Goal: Check status: Check status

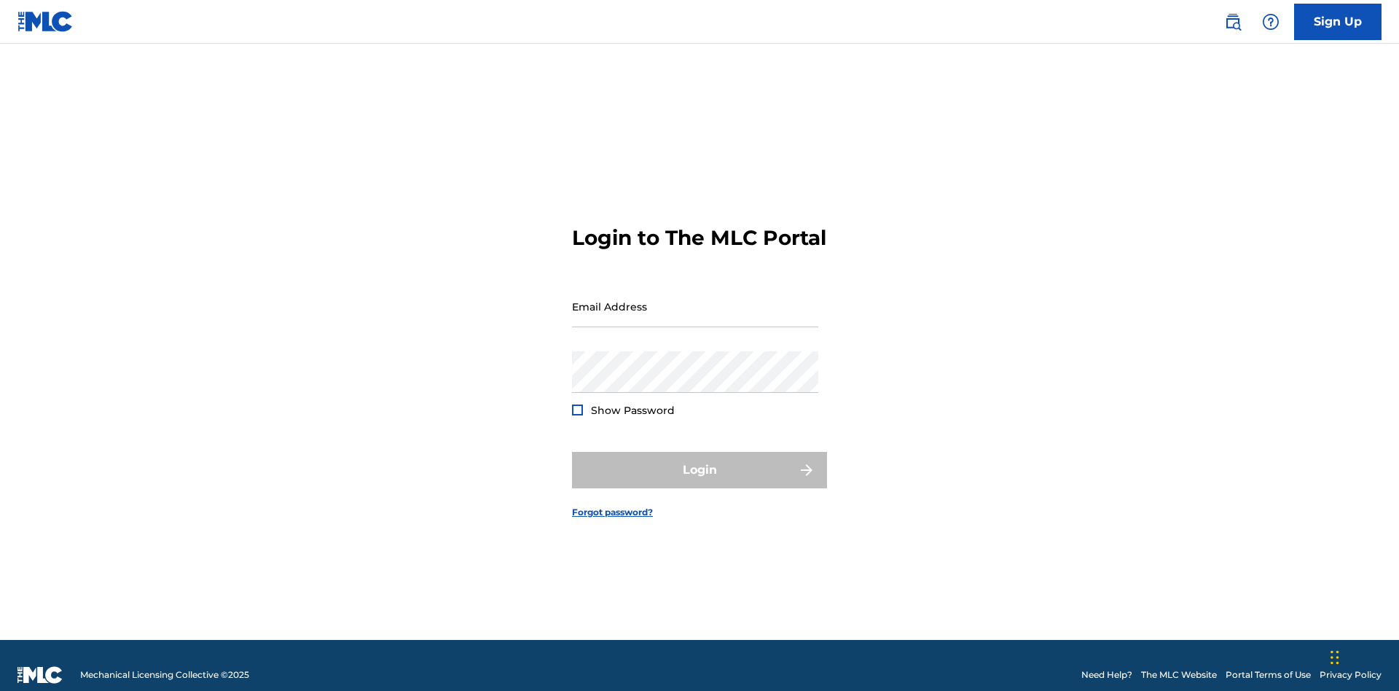
scroll to position [19, 0]
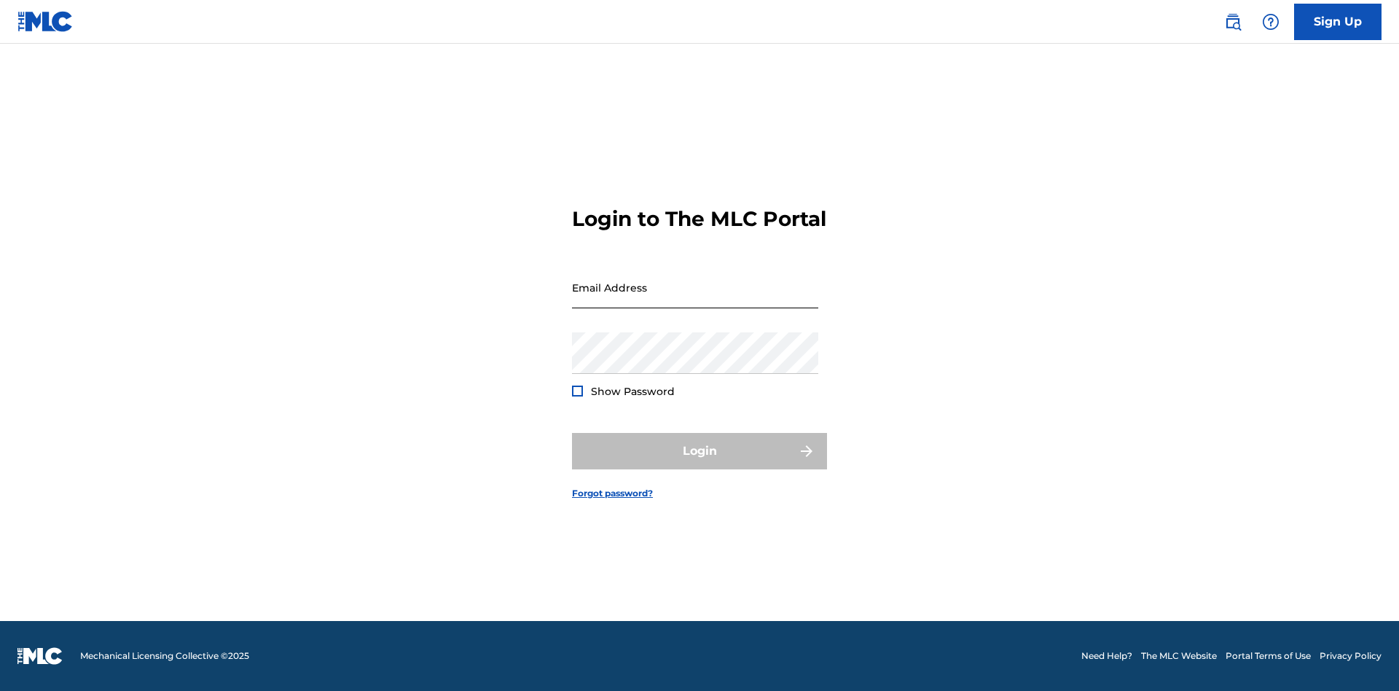
click at [695, 299] on input "Email Address" at bounding box center [695, 288] width 246 height 42
type input "[EMAIL_ADDRESS][DOMAIN_NAME]"
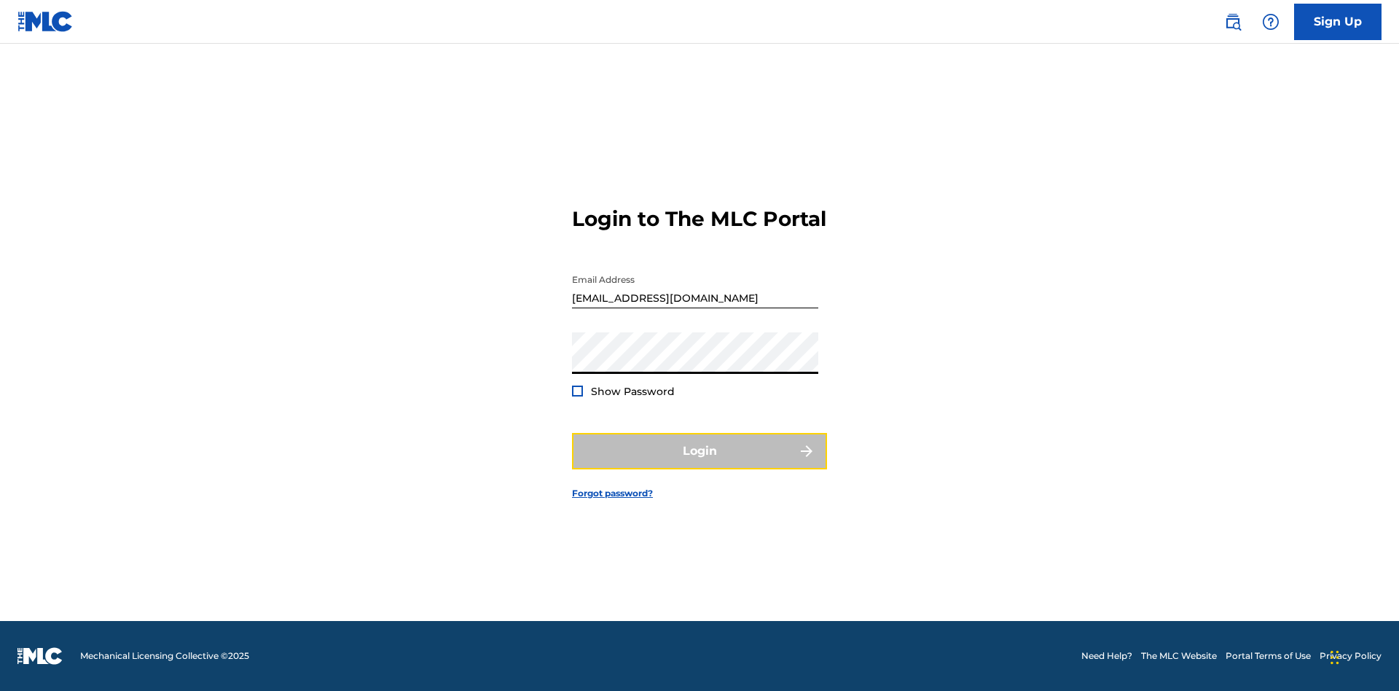
click at [699, 463] on button "Login" at bounding box center [699, 451] width 255 height 36
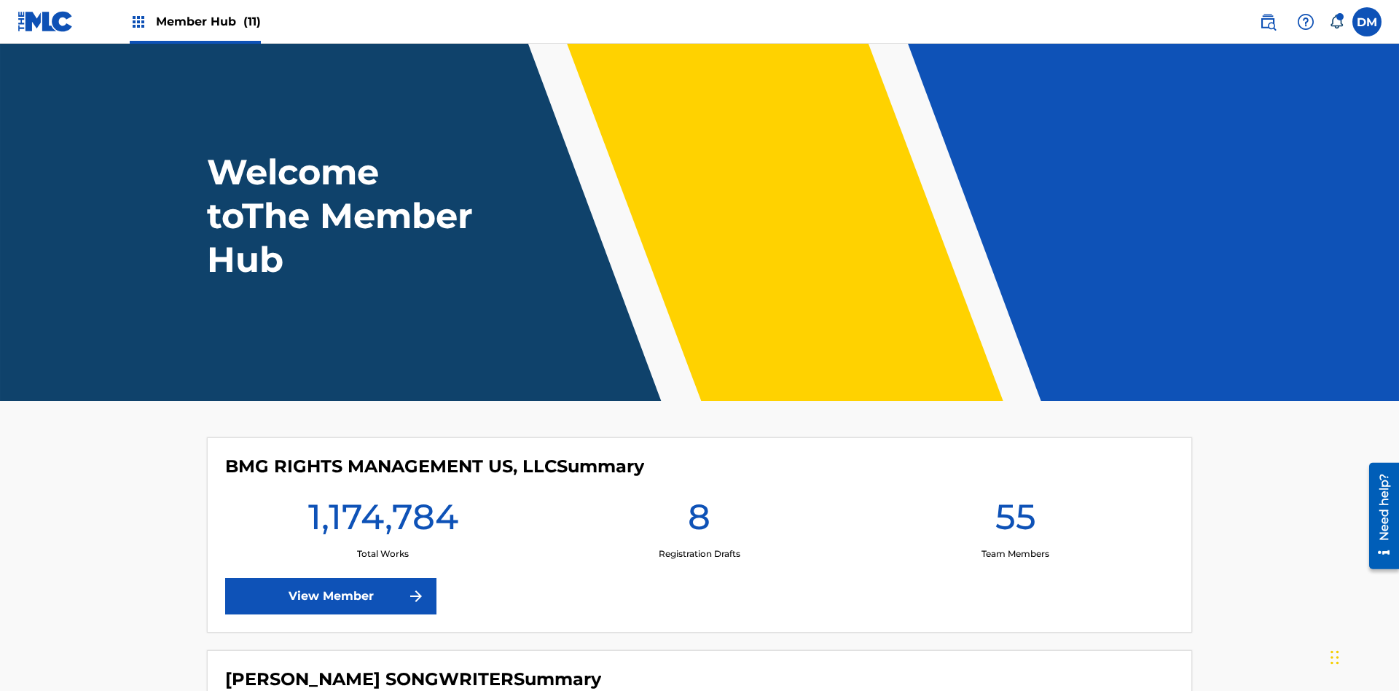
click at [208, 21] on span "Member Hub (11)" at bounding box center [208, 21] width 105 height 17
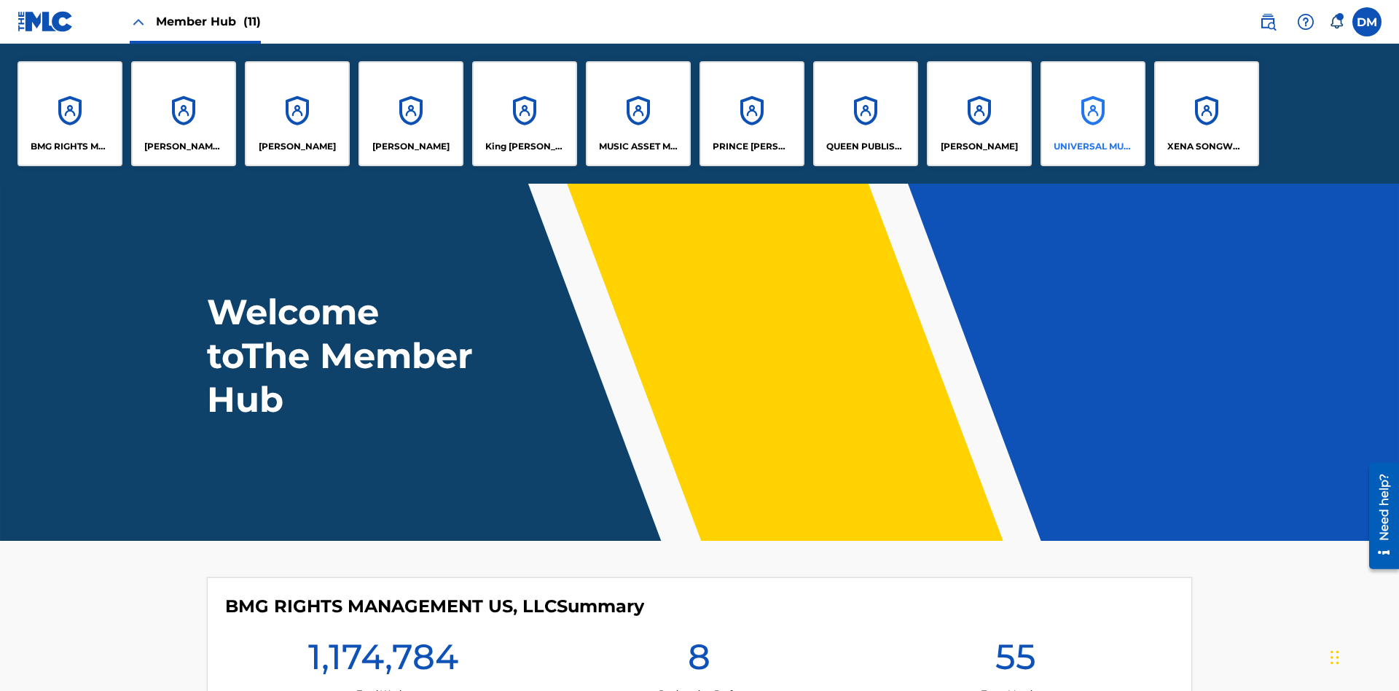
click at [1092, 146] on p "UNIVERSAL MUSIC PUB GROUP" at bounding box center [1092, 146] width 79 height 13
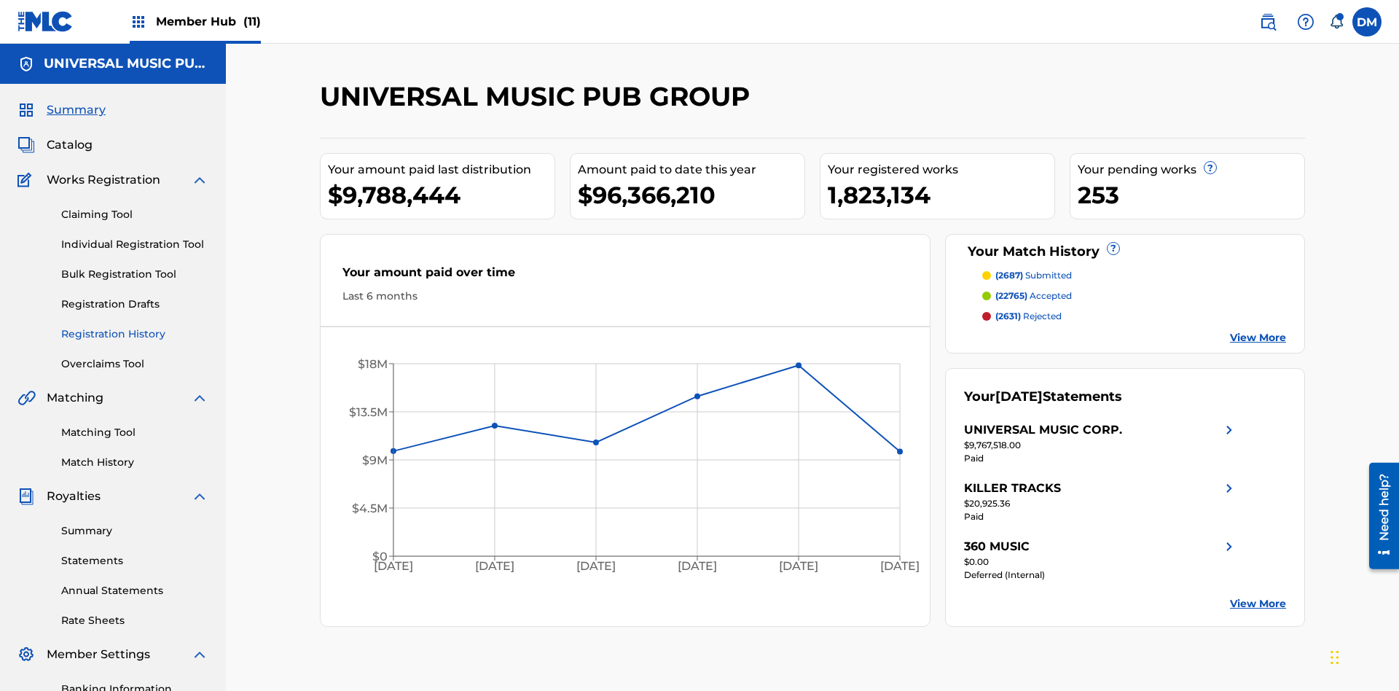
click at [135, 326] on link "Registration History" at bounding box center [134, 333] width 147 height 15
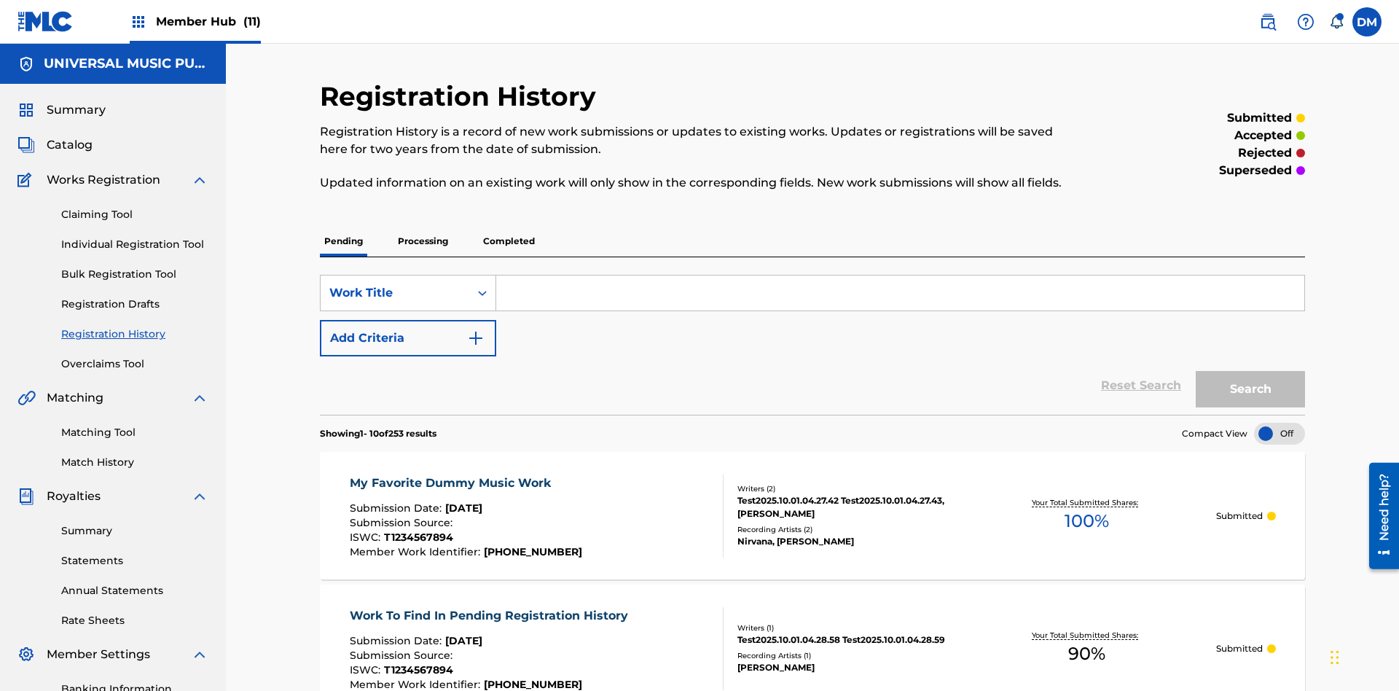
scroll to position [335, 0]
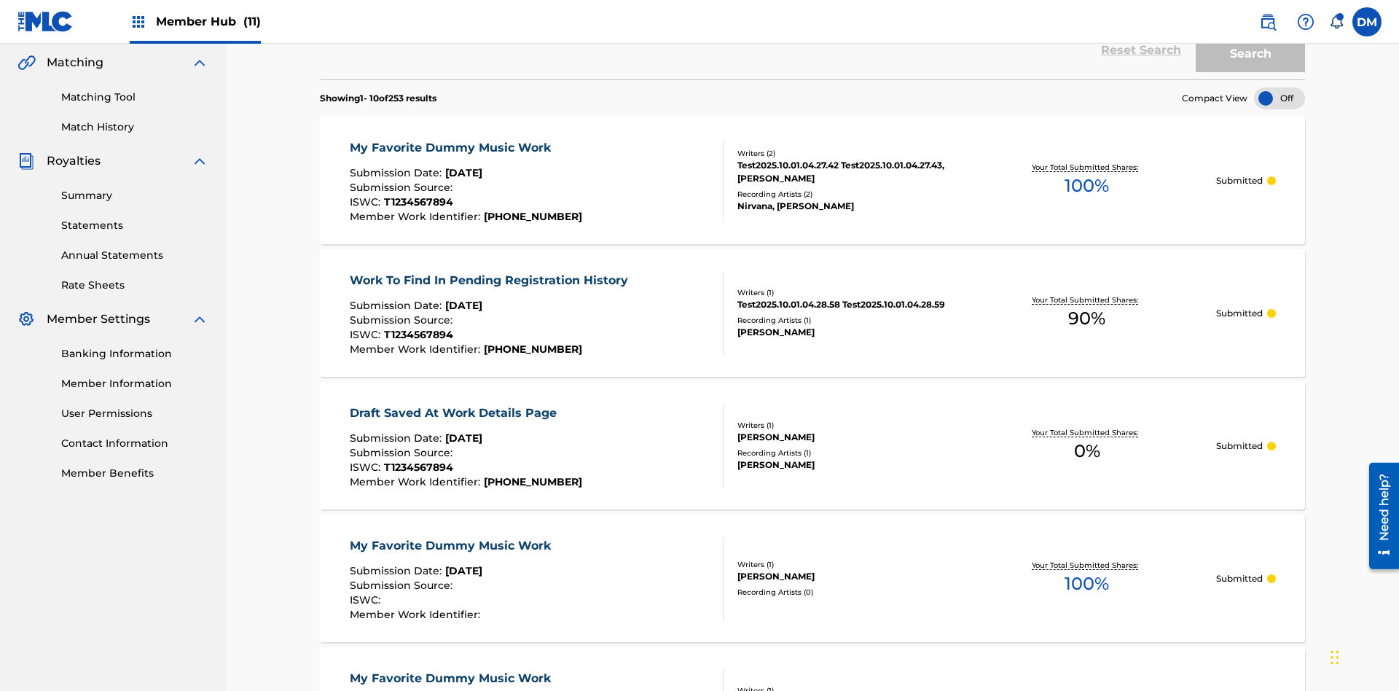
click at [1279, 98] on div at bounding box center [1279, 98] width 51 height 22
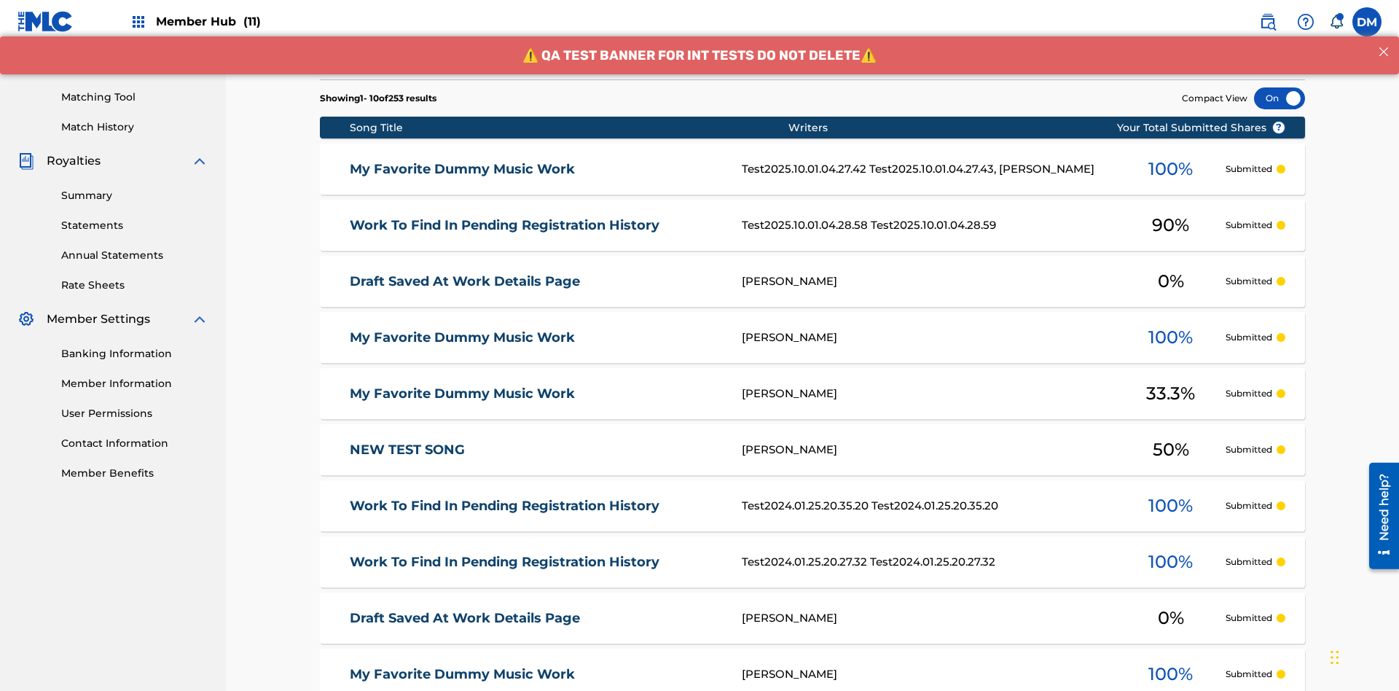
click at [1279, 98] on div at bounding box center [1279, 98] width 51 height 22
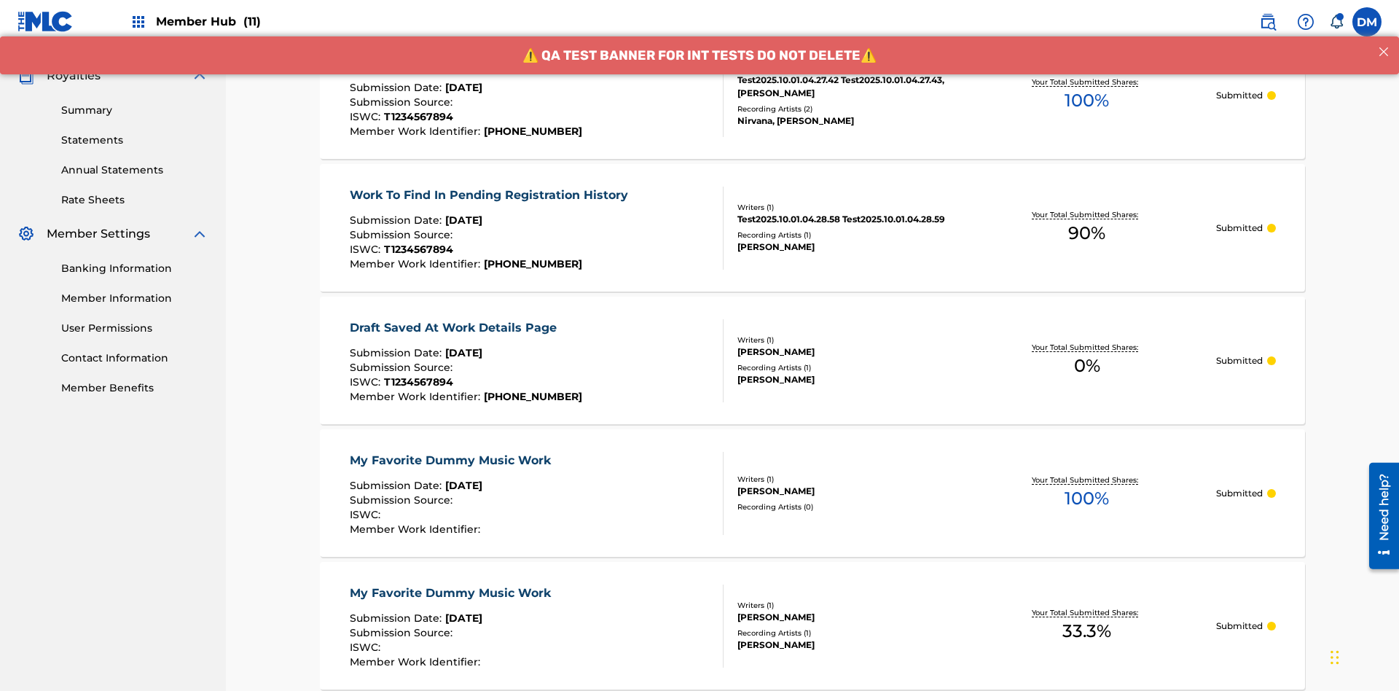
scroll to position [138, 0]
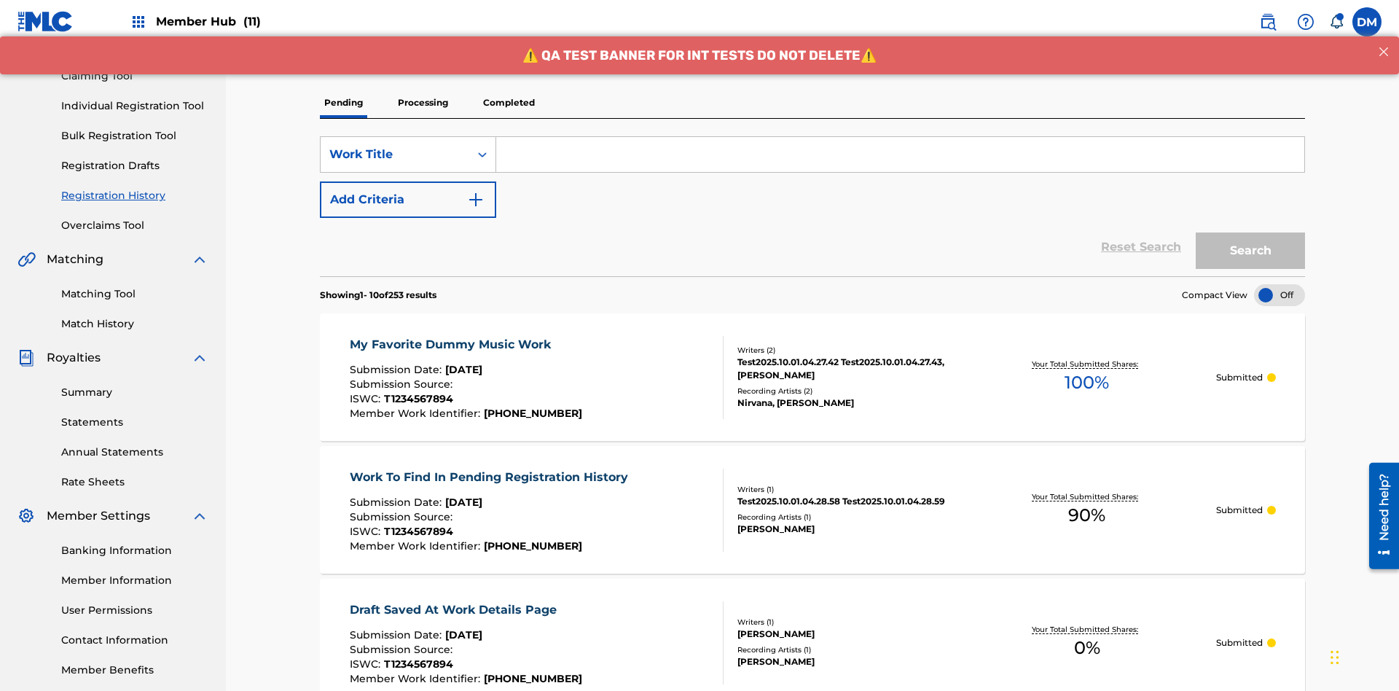
click at [423, 103] on p "Processing" at bounding box center [422, 102] width 59 height 31
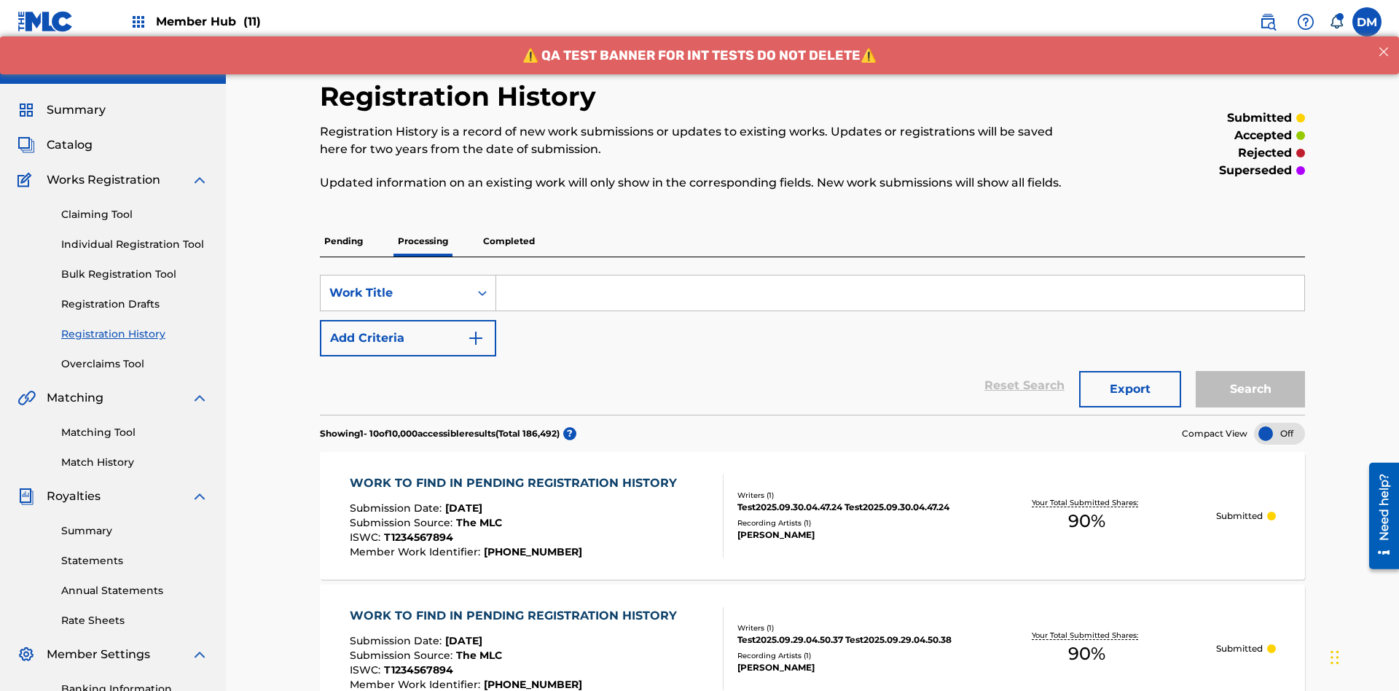
scroll to position [335, 0]
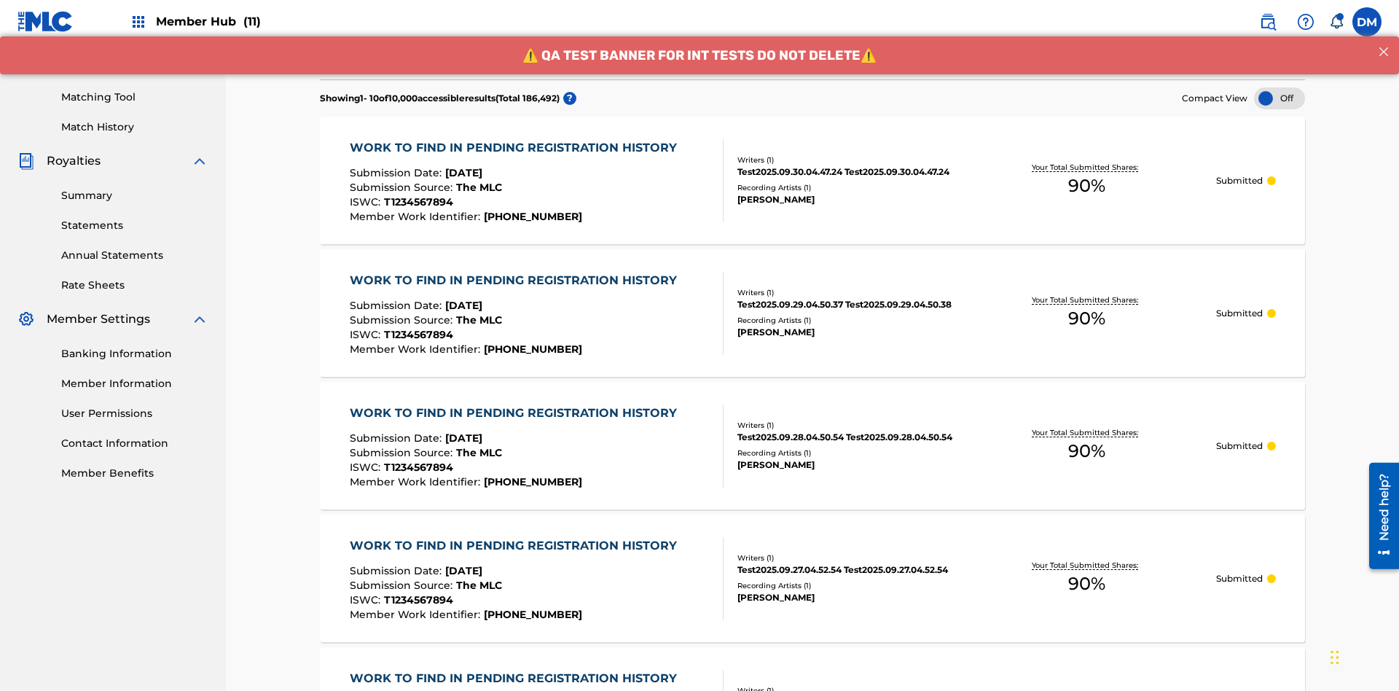
click at [1279, 98] on div at bounding box center [1279, 98] width 51 height 22
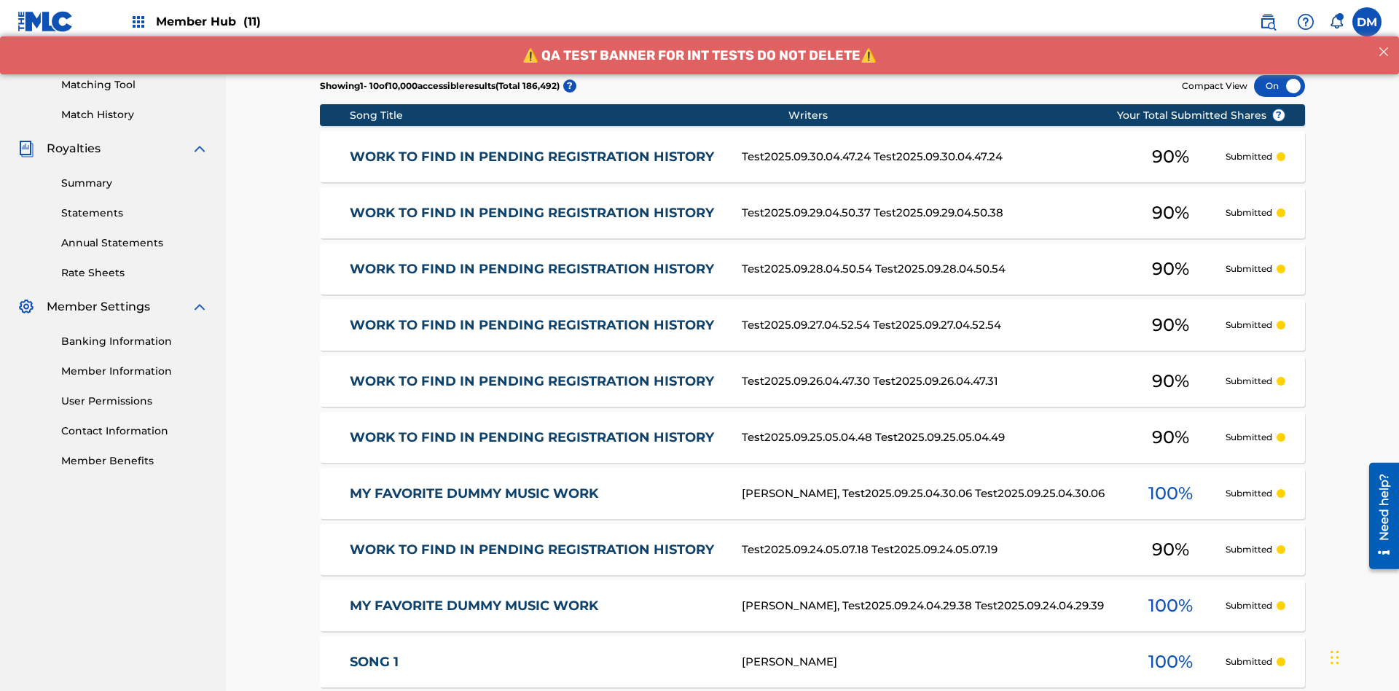
click at [1279, 97] on div at bounding box center [1279, 86] width 51 height 22
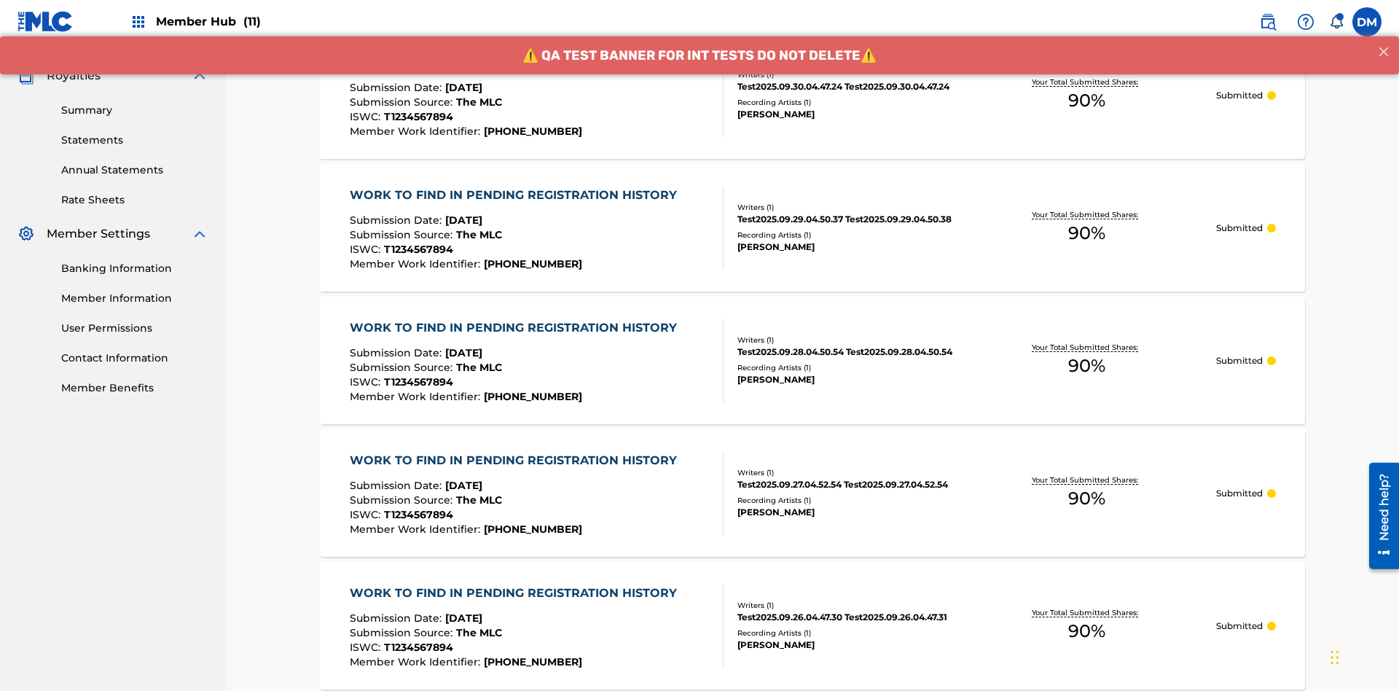
scroll to position [423, 0]
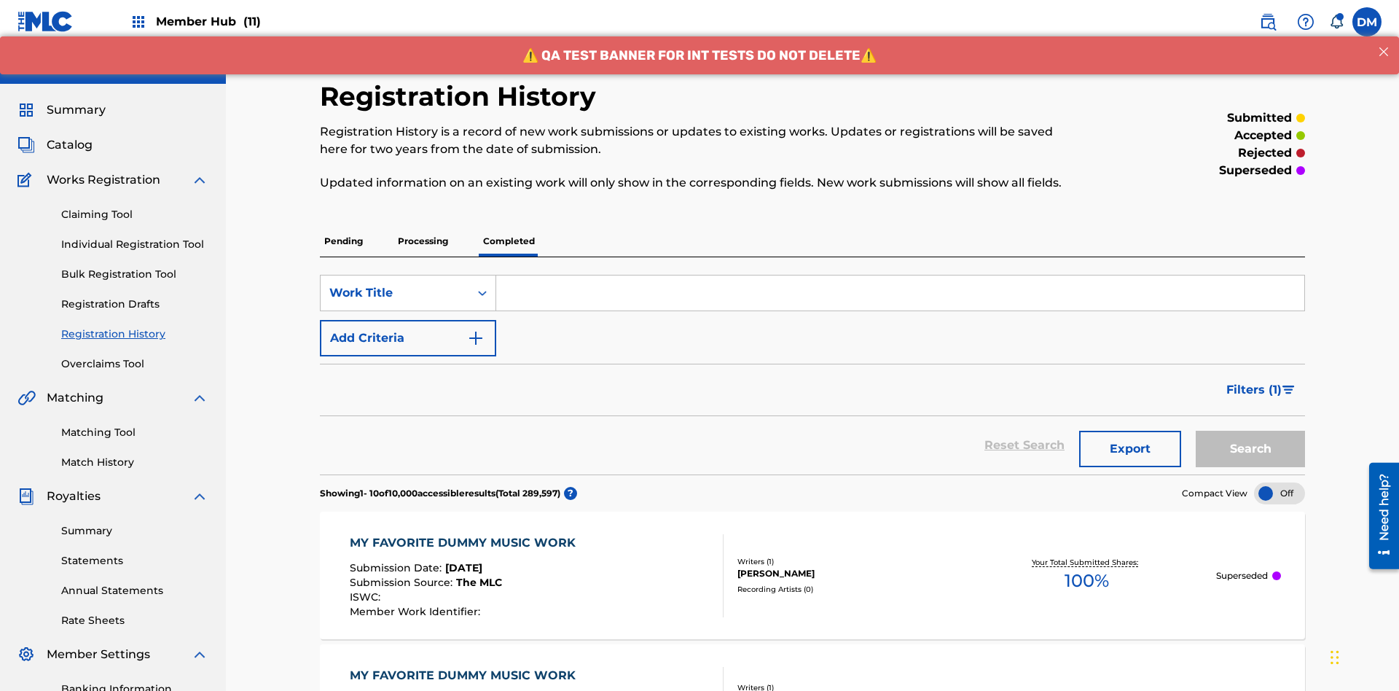
scroll to position [395, 0]
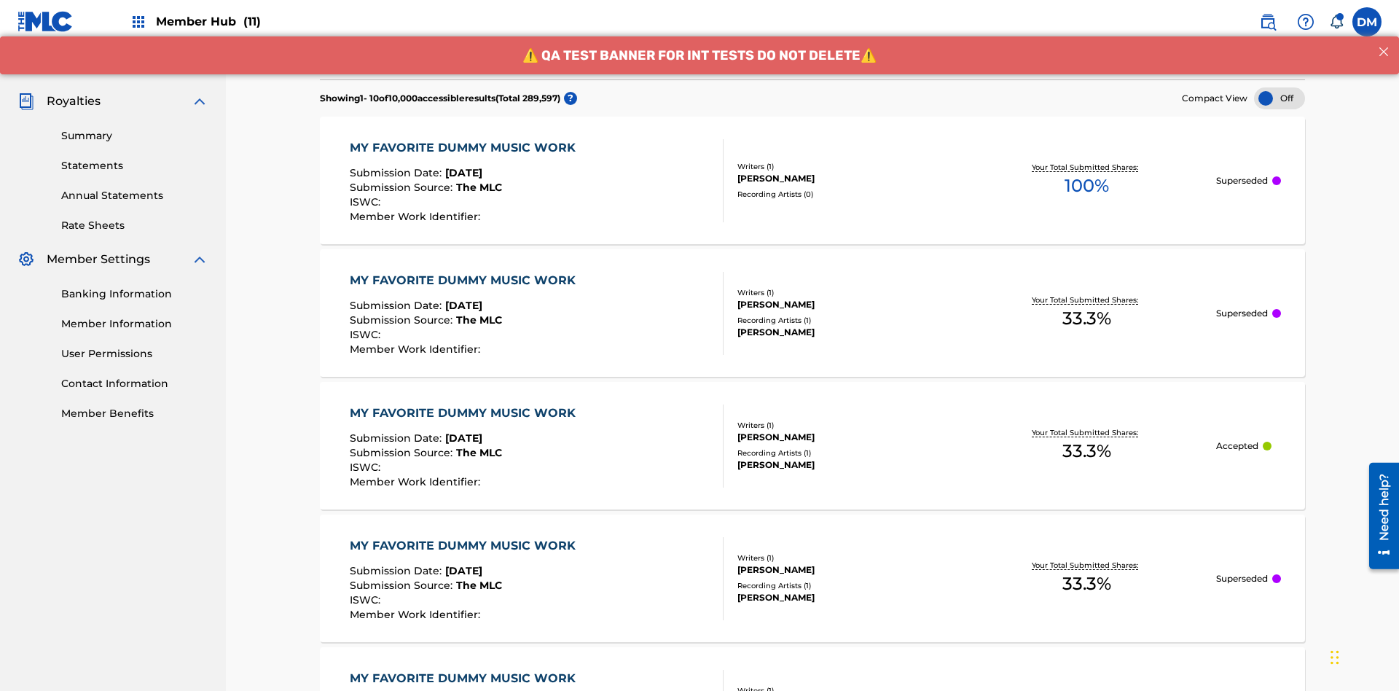
click at [1279, 98] on div at bounding box center [1279, 98] width 51 height 22
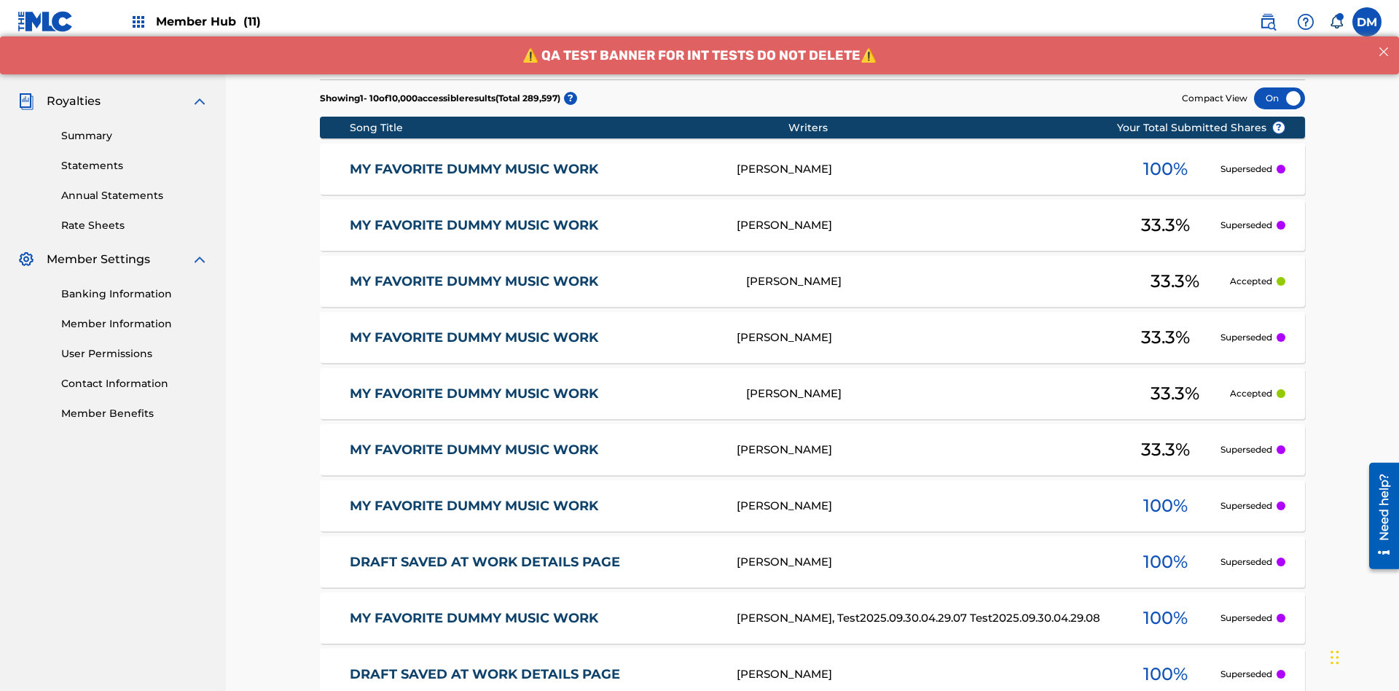
click at [1279, 98] on div at bounding box center [1279, 98] width 51 height 22
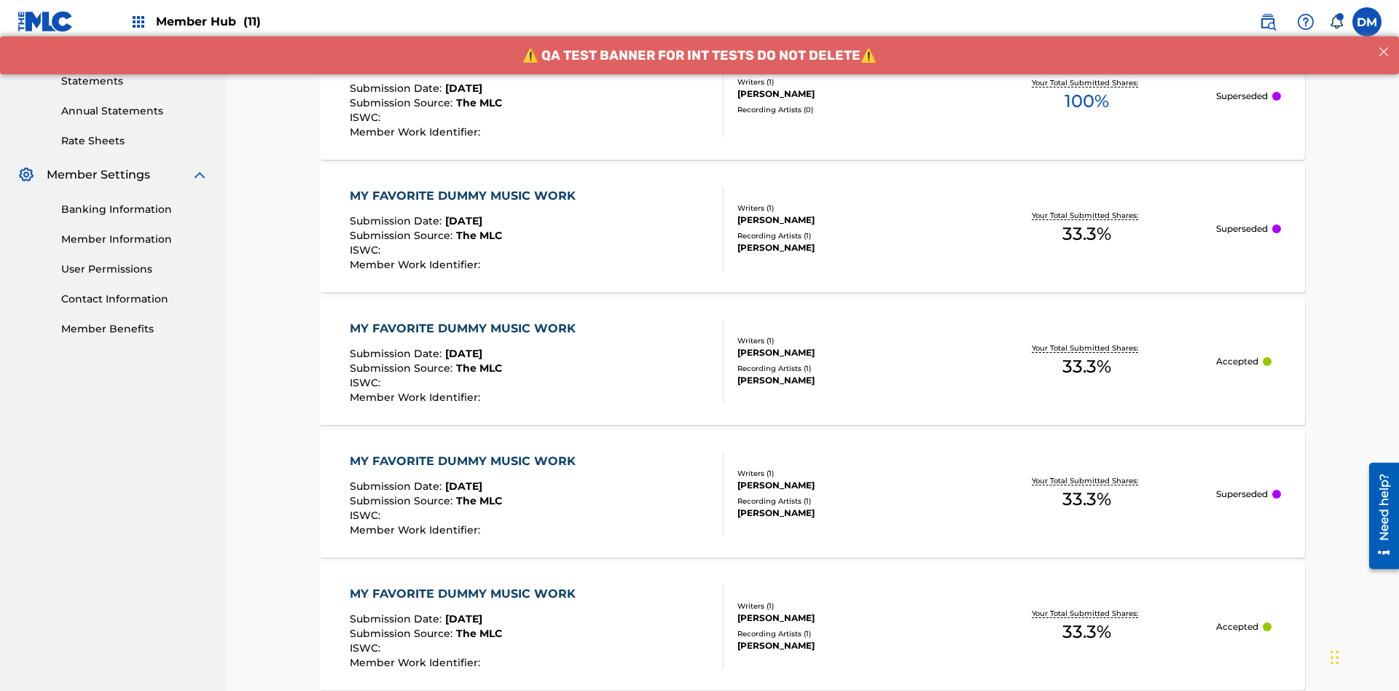
scroll to position [480, 0]
